Goal: Register for event/course

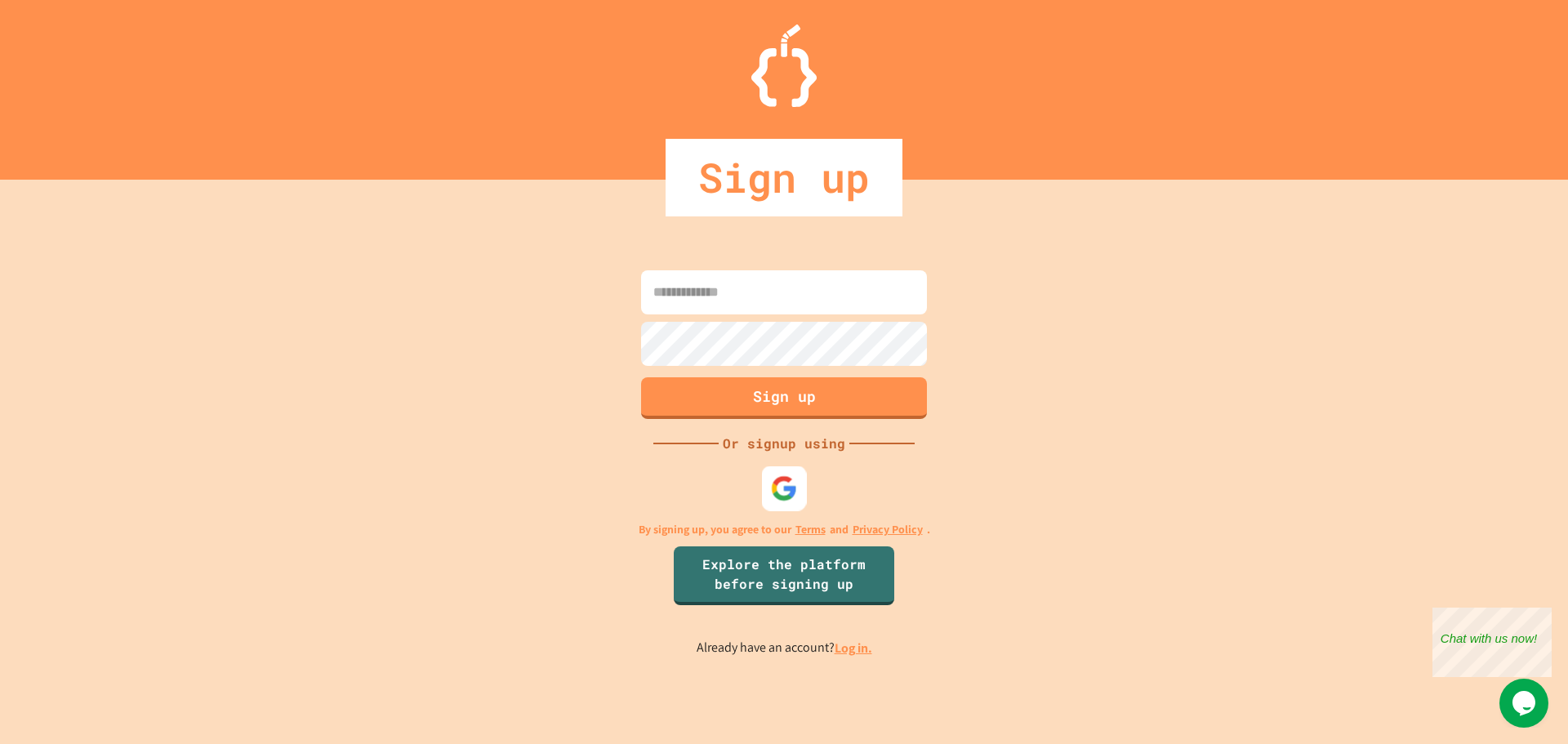
click at [777, 470] on div at bounding box center [784, 488] width 45 height 45
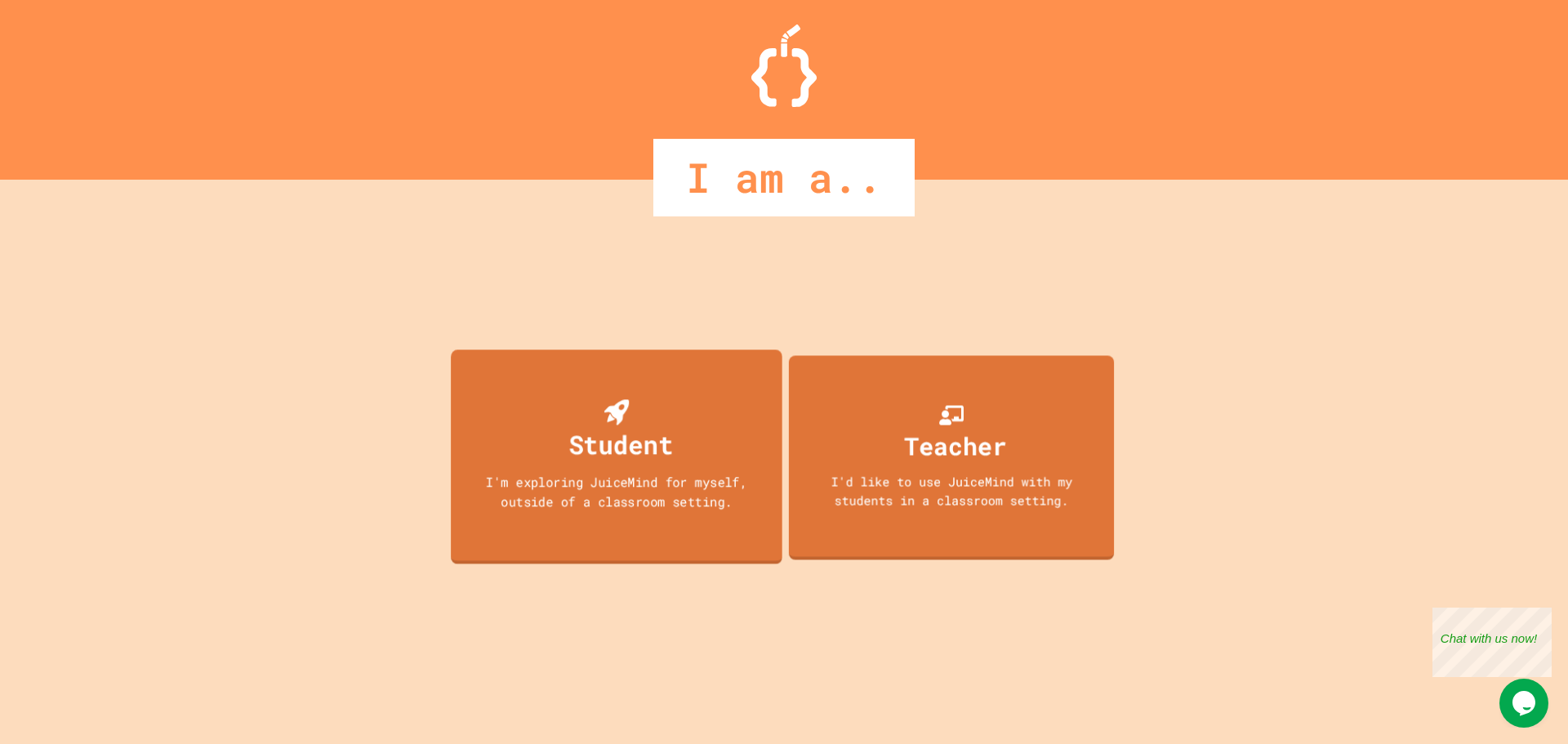
click at [677, 452] on div "Student I'm exploring JuiceMind for myself, outside of a classroom setting." at bounding box center [617, 456] width 331 height 214
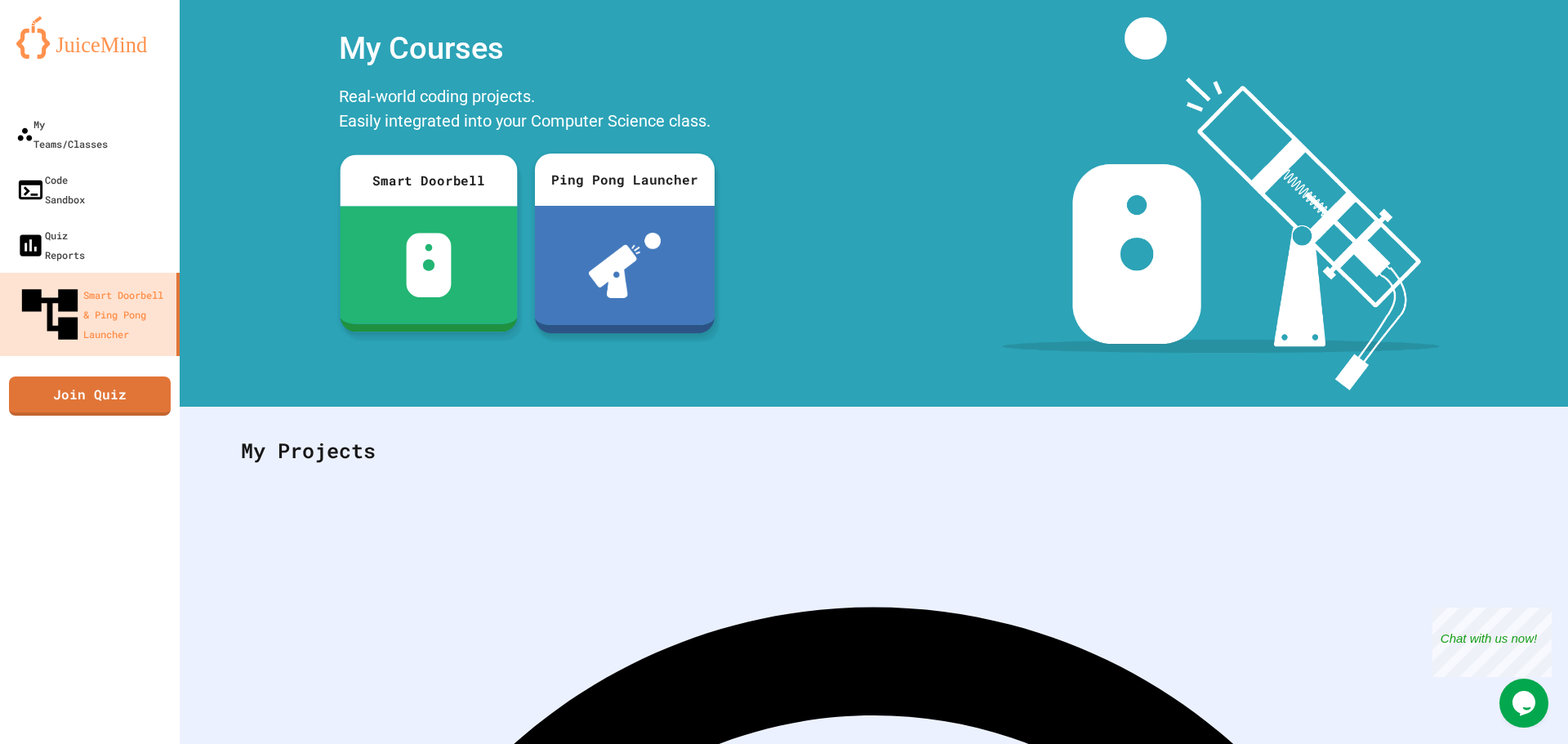
scroll to position [75, 0]
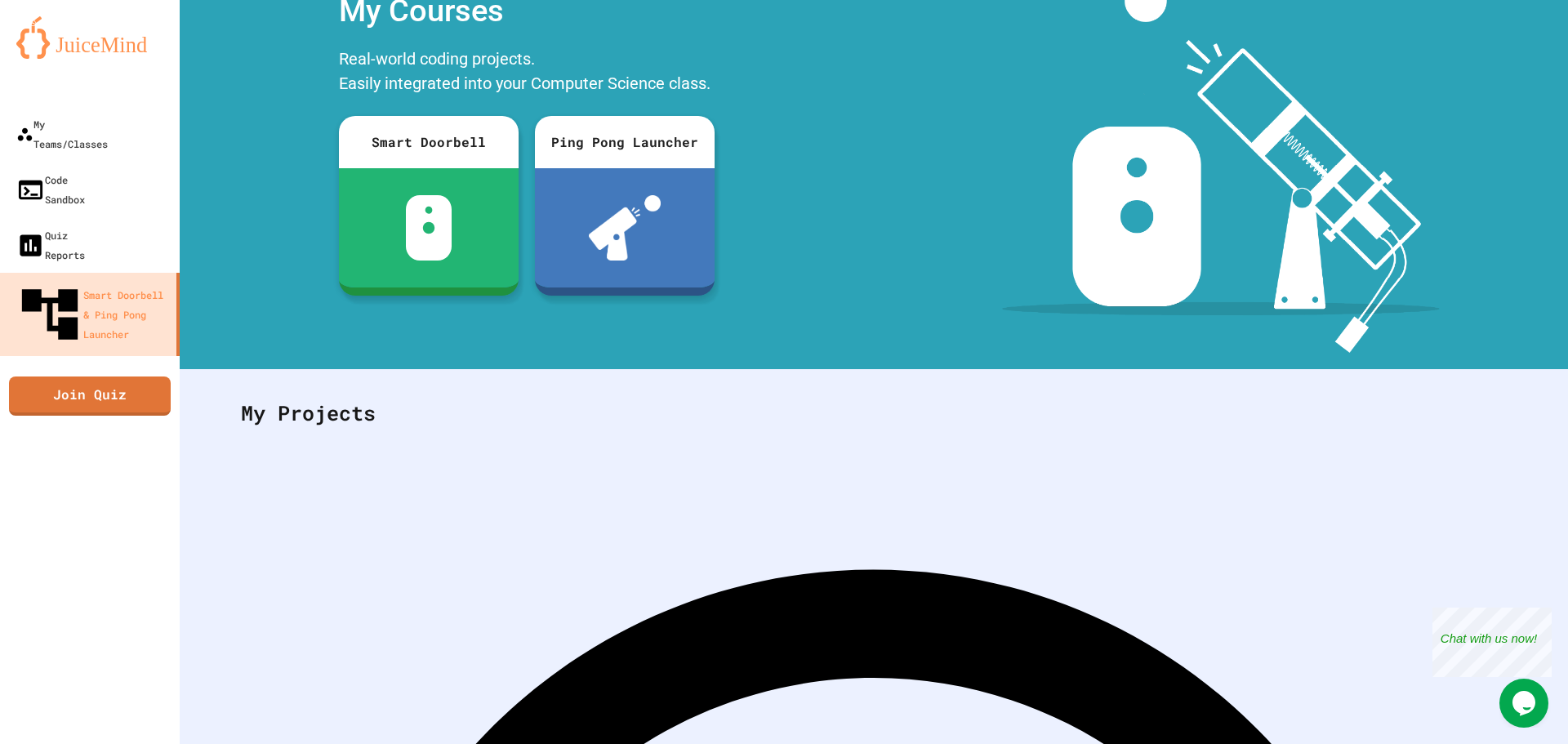
click at [96, 126] on div "My Teams/Classes" at bounding box center [61, 133] width 94 height 40
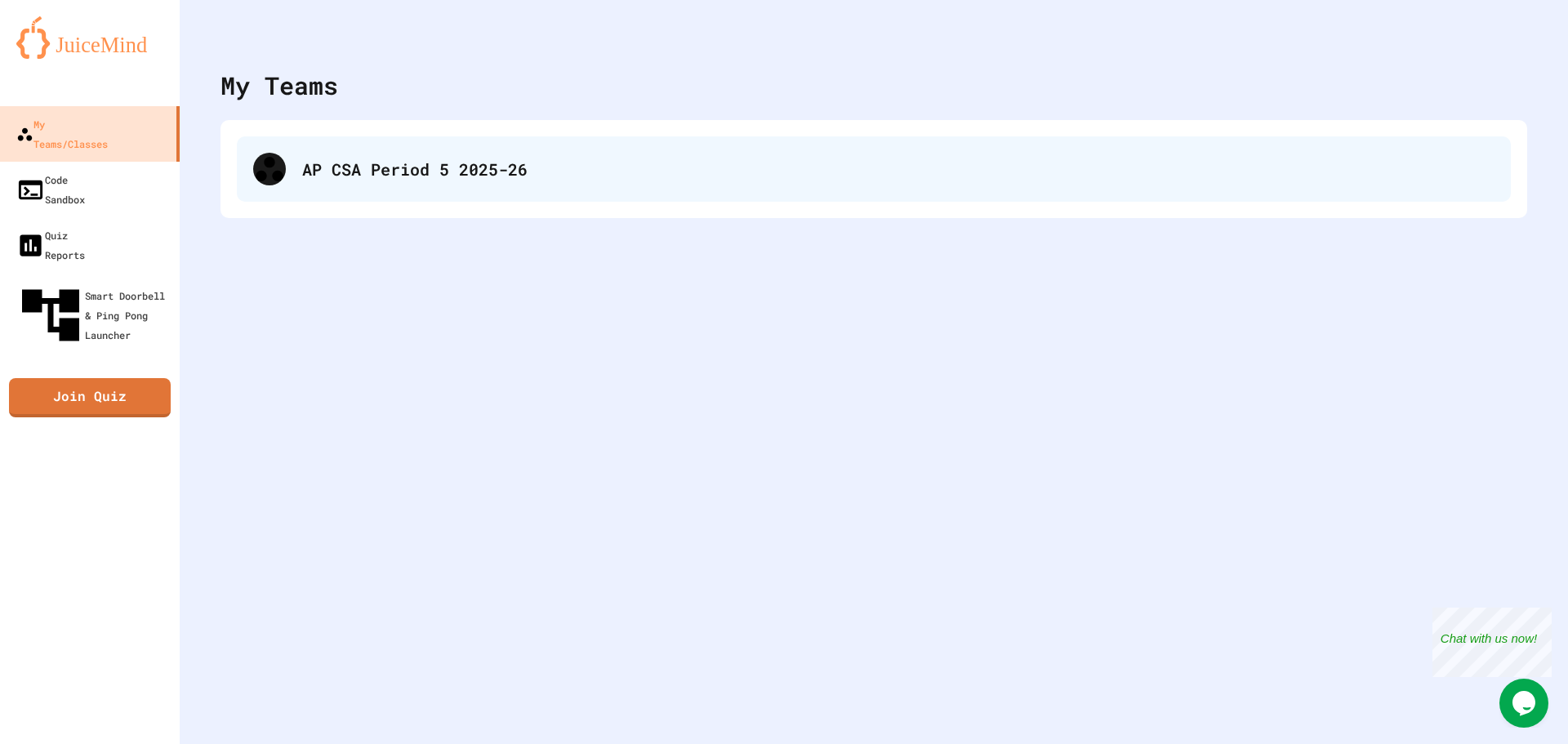
click at [417, 157] on div "AP CSA Period 5 2025-26" at bounding box center [898, 169] width 1193 height 25
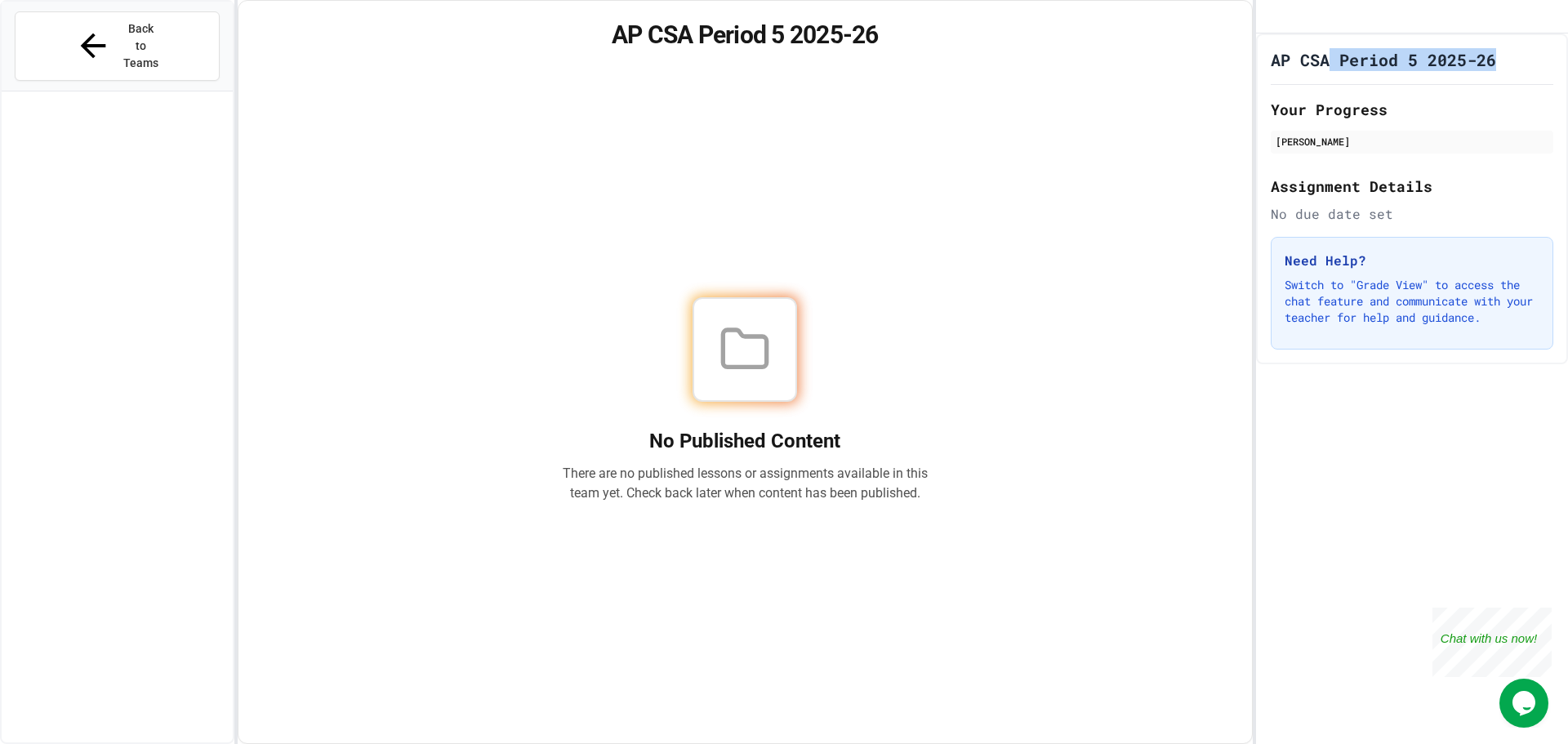
drag, startPoint x: 1326, startPoint y: 81, endPoint x: 1490, endPoint y: 68, distance: 164.5
click at [1492, 65] on div "AP CSA Period 5 2025-26 Your Progress [PERSON_NAME] Assignment Details No due d…" at bounding box center [1412, 199] width 312 height 331
click at [1401, 588] on div "AP CSA Period 5 2025-26 Your Progress [PERSON_NAME] Assignment Details No due d…" at bounding box center [1412, 389] width 312 height 711
